Goal: Task Accomplishment & Management: Manage account settings

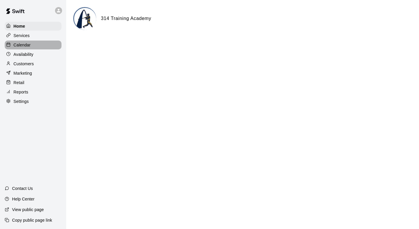
click at [34, 43] on div "Calendar" at bounding box center [33, 45] width 57 height 9
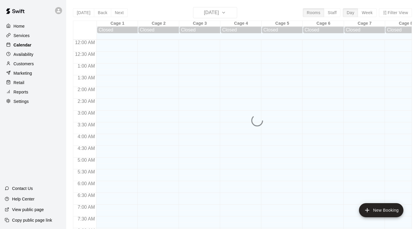
scroll to position [269, 0]
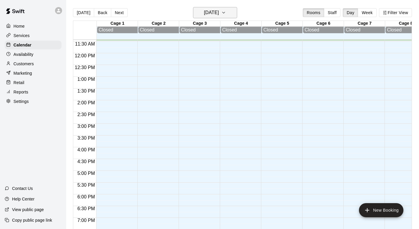
click at [226, 12] on icon "button" at bounding box center [223, 12] width 5 height 7
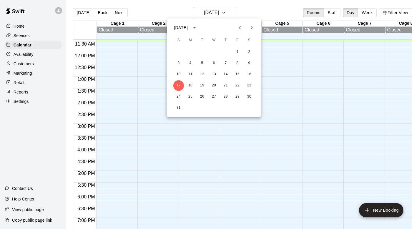
click at [251, 27] on icon "Next month" at bounding box center [251, 27] width 7 height 7
click at [203, 76] on button "16" at bounding box center [202, 74] width 11 height 11
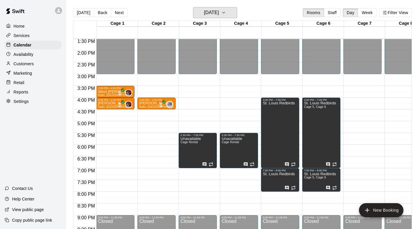
scroll to position [326, 0]
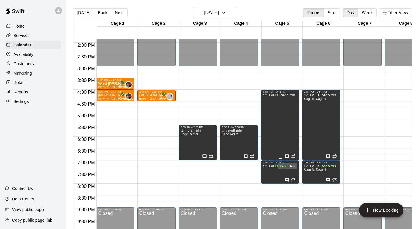
click at [288, 157] on icon "Has notes" at bounding box center [287, 156] width 5 height 5
click at [291, 159] on icon "edit" at bounding box center [290, 160] width 5 height 5
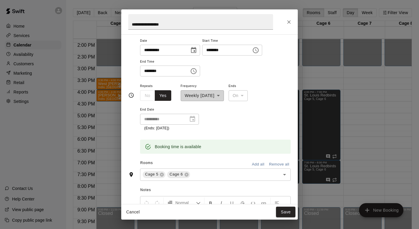
scroll to position [11, 0]
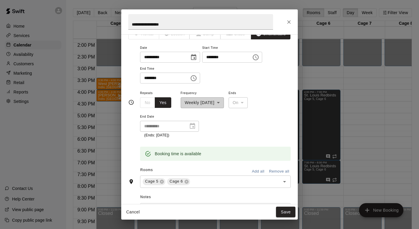
click at [288, 25] on icon "Close" at bounding box center [289, 22] width 6 height 6
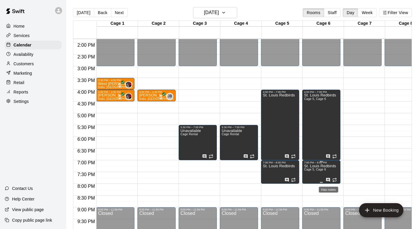
click at [328, 180] on icon "Has notes" at bounding box center [328, 180] width 5 height 5
click at [331, 183] on icon "edit" at bounding box center [332, 183] width 7 height 7
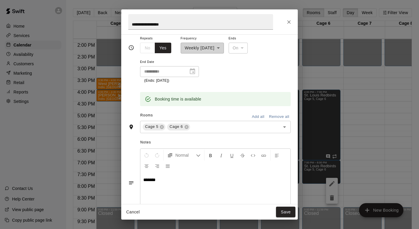
scroll to position [69, 0]
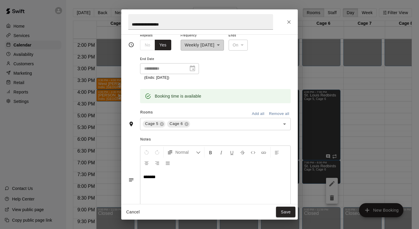
click at [288, 21] on icon "Close" at bounding box center [289, 22] width 4 height 4
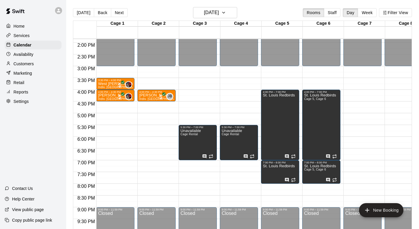
click at [38, 35] on div "Services" at bounding box center [33, 35] width 57 height 9
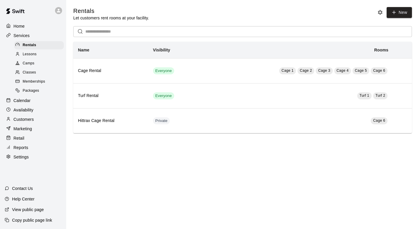
click at [37, 64] on div "Camps" at bounding box center [39, 63] width 50 height 8
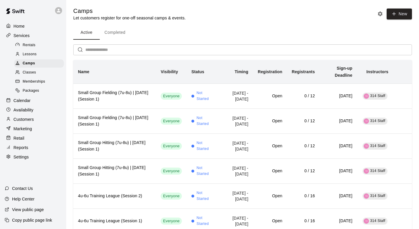
click at [39, 70] on div "Classes" at bounding box center [39, 73] width 50 height 8
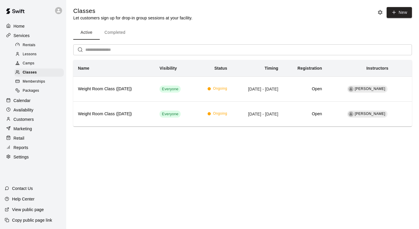
click at [123, 32] on button "Completed" at bounding box center [115, 33] width 30 height 14
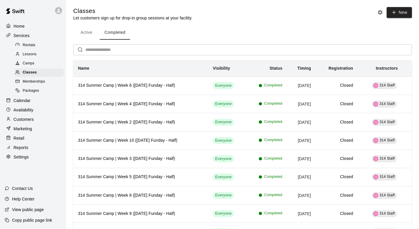
click at [47, 64] on div "Camps" at bounding box center [39, 63] width 50 height 8
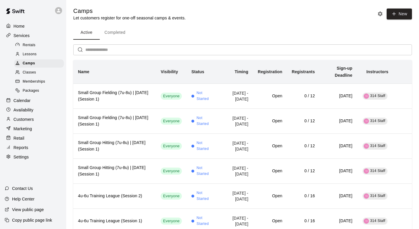
click at [115, 30] on button "Completed" at bounding box center [115, 33] width 30 height 14
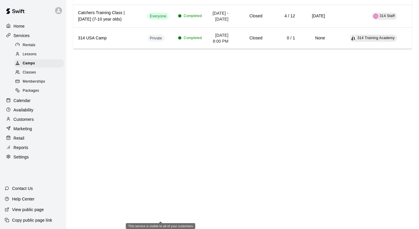
scroll to position [1778, 0]
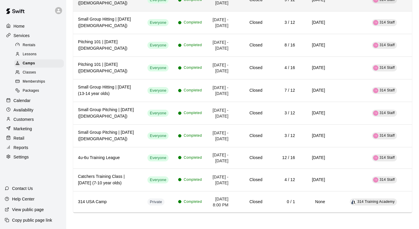
click at [164, 11] on td "Everyone" at bounding box center [158, 0] width 31 height 23
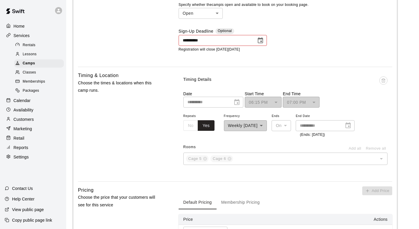
scroll to position [277, 0]
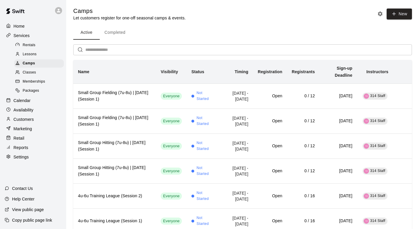
click at [118, 28] on button "Completed" at bounding box center [115, 33] width 30 height 14
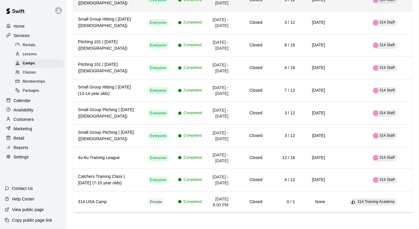
scroll to position [1732, 0]
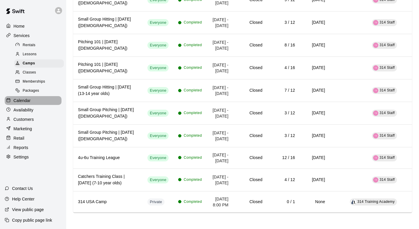
click at [26, 100] on p "Calendar" at bounding box center [22, 101] width 17 height 6
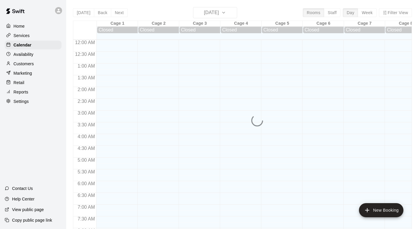
scroll to position [271, 0]
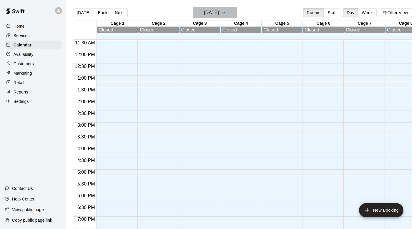
click at [226, 11] on icon "button" at bounding box center [223, 12] width 5 height 7
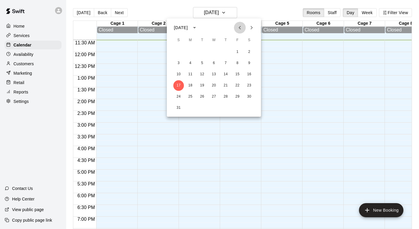
click at [242, 28] on icon "Previous month" at bounding box center [239, 27] width 7 height 7
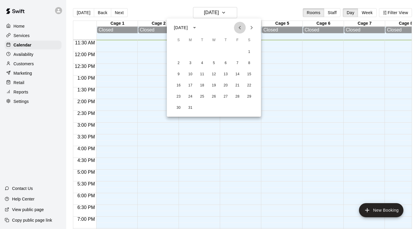
click at [242, 28] on icon "Previous month" at bounding box center [239, 27] width 7 height 7
click at [202, 64] on button "7" at bounding box center [202, 63] width 11 height 11
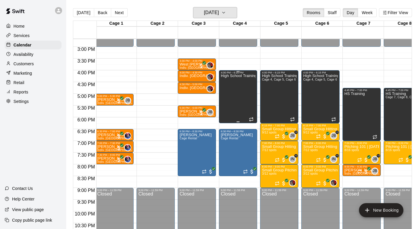
scroll to position [0, 1]
click at [228, 11] on button "[DATE]" at bounding box center [215, 12] width 44 height 11
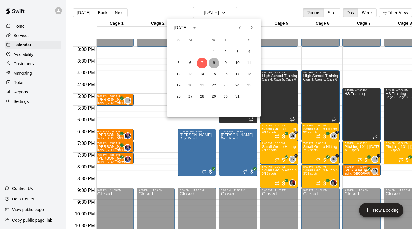
click at [214, 64] on button "8" at bounding box center [214, 63] width 11 height 11
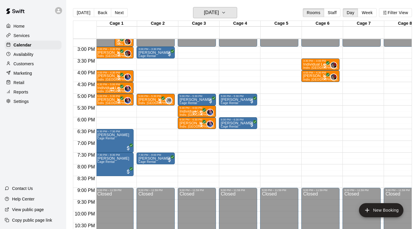
scroll to position [334, 1]
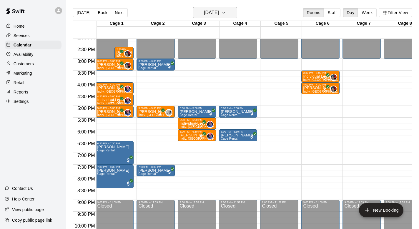
click at [237, 14] on button "[DATE]" at bounding box center [215, 12] width 44 height 11
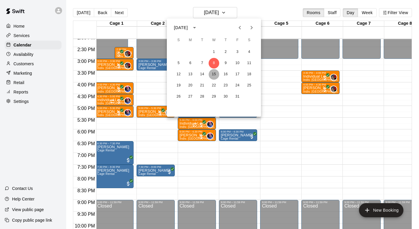
click at [214, 71] on button "15" at bounding box center [214, 74] width 11 height 11
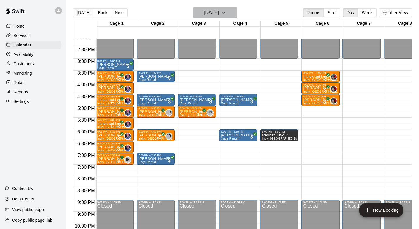
click at [237, 12] on button "[DATE]" at bounding box center [215, 12] width 44 height 11
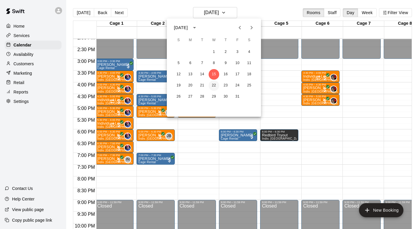
click at [214, 87] on button "22" at bounding box center [214, 85] width 11 height 11
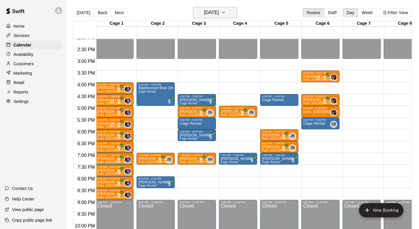
click at [226, 15] on icon "button" at bounding box center [223, 12] width 5 height 7
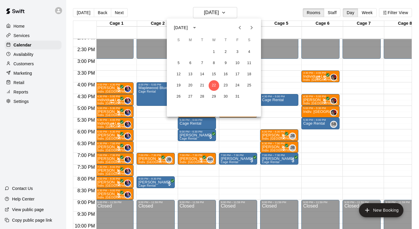
click at [252, 28] on icon "Next month" at bounding box center [252, 28] width 2 height 4
click at [213, 75] on button "12" at bounding box center [214, 74] width 11 height 11
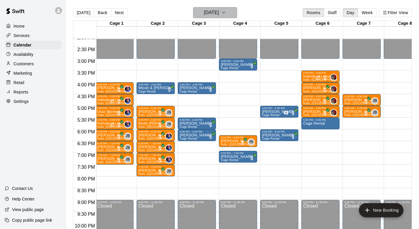
click at [226, 12] on icon "button" at bounding box center [223, 12] width 5 height 7
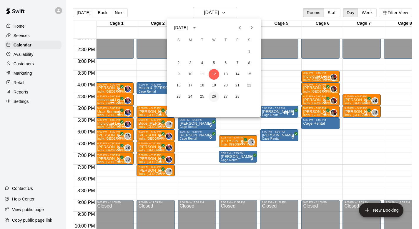
click at [214, 100] on button "26" at bounding box center [214, 97] width 11 height 11
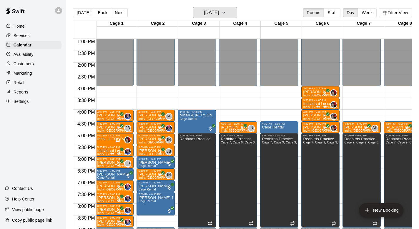
scroll to position [331, 1]
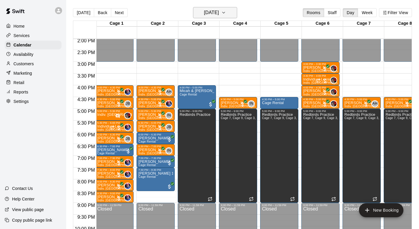
click at [234, 18] on button "[DATE]" at bounding box center [215, 12] width 44 height 11
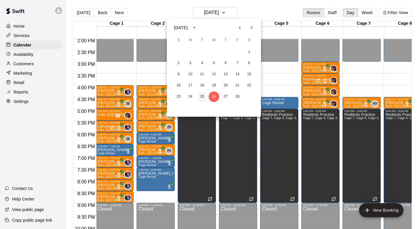
click at [204, 94] on button "25" at bounding box center [202, 97] width 11 height 11
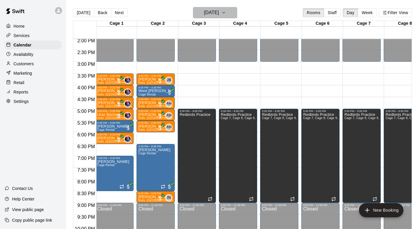
click at [226, 16] on icon "button" at bounding box center [223, 12] width 5 height 7
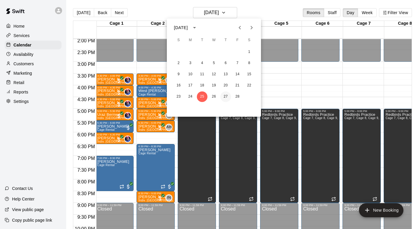
click at [224, 99] on button "27" at bounding box center [225, 97] width 11 height 11
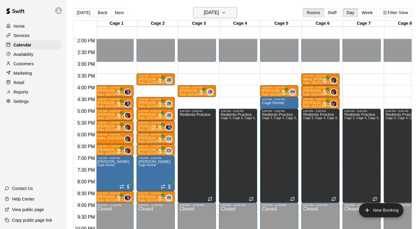
click at [230, 11] on button "[DATE]" at bounding box center [215, 12] width 44 height 11
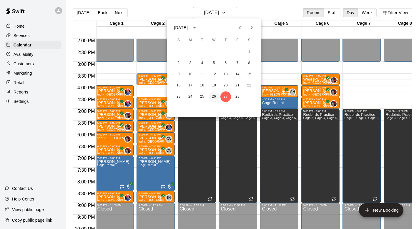
click at [218, 97] on button "26" at bounding box center [214, 97] width 11 height 11
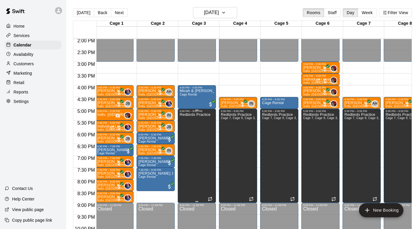
click at [200, 152] on div "Redbirds Practice" at bounding box center [195, 227] width 31 height 229
click at [186, 116] on icon "edit" at bounding box center [185, 119] width 7 height 7
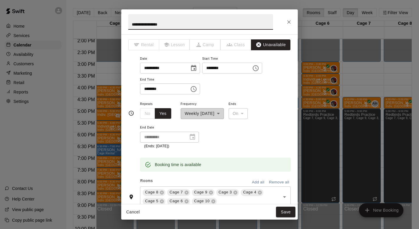
scroll to position [0, 0]
click at [288, 21] on icon "Close" at bounding box center [289, 22] width 6 height 6
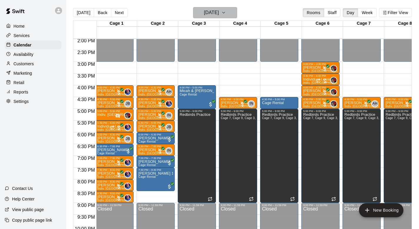
click at [226, 12] on icon "button" at bounding box center [223, 12] width 5 height 7
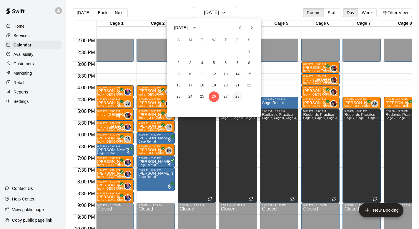
click at [237, 96] on button "28" at bounding box center [237, 97] width 11 height 11
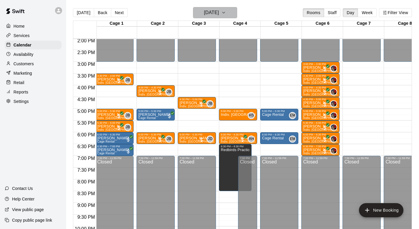
click at [226, 14] on icon "button" at bounding box center [223, 12] width 5 height 7
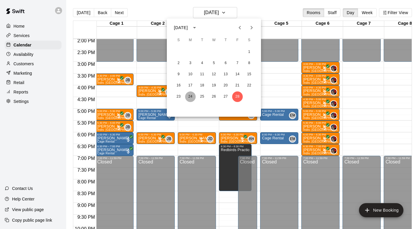
click at [190, 98] on button "24" at bounding box center [190, 97] width 11 height 11
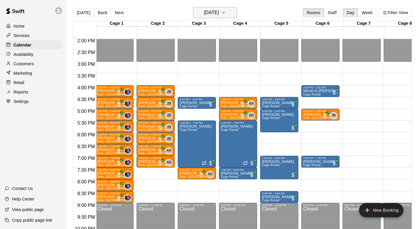
click at [226, 11] on icon "button" at bounding box center [223, 12] width 5 height 7
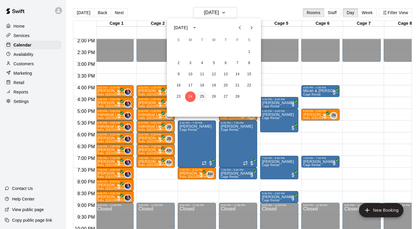
click at [203, 93] on button "25" at bounding box center [202, 97] width 11 height 11
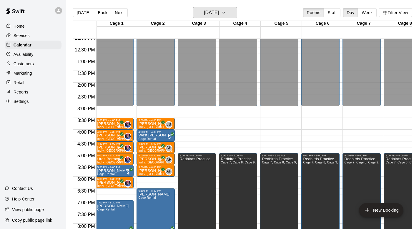
scroll to position [285, 1]
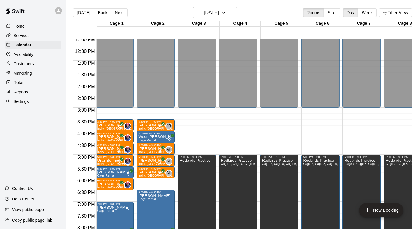
click at [51, 37] on div "Services" at bounding box center [33, 35] width 57 height 9
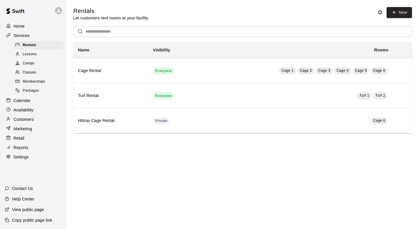
click at [41, 63] on div "Camps" at bounding box center [39, 63] width 50 height 8
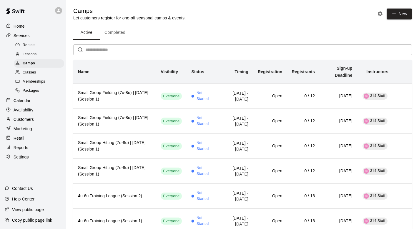
click at [123, 31] on button "Completed" at bounding box center [115, 33] width 30 height 14
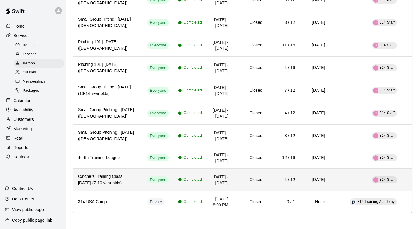
scroll to position [1829, 0]
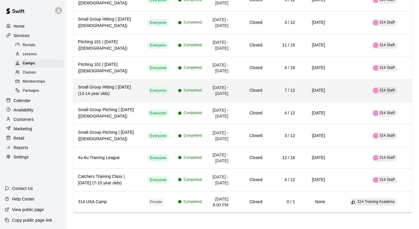
click at [128, 97] on h6 "Small Group Hitting | [DATE] (13-14 year olds)" at bounding box center [108, 90] width 60 height 13
